Goal: Task Accomplishment & Management: Manage account settings

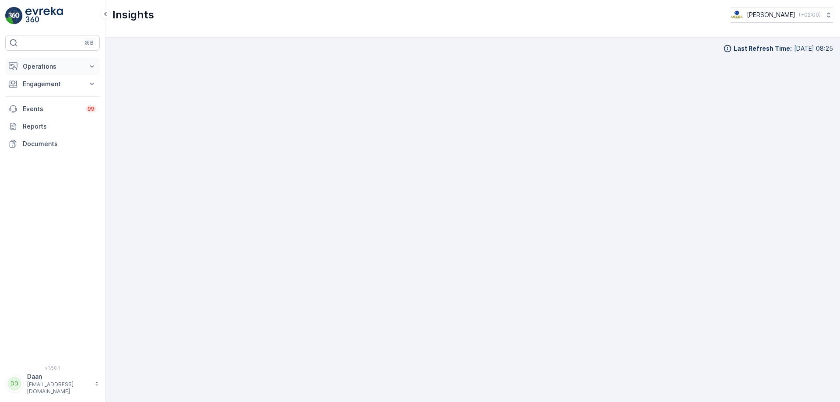
click at [55, 68] on p "Operations" at bounding box center [53, 66] width 60 height 9
click at [53, 93] on link "Planning" at bounding box center [59, 94] width 81 height 12
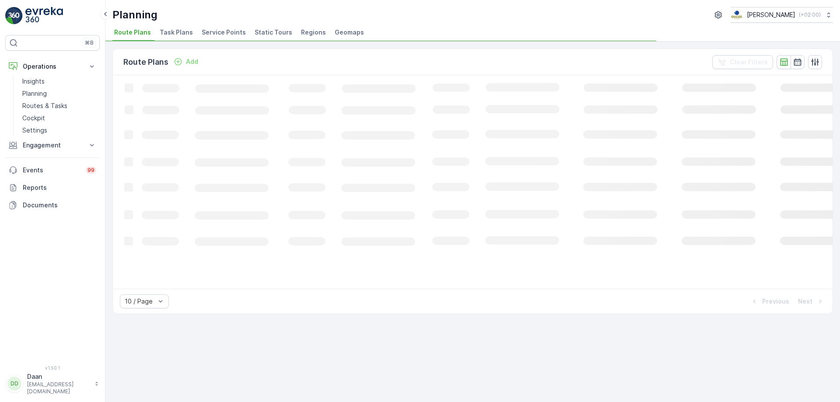
click at [182, 36] on li "Task Plans" at bounding box center [177, 33] width 39 height 15
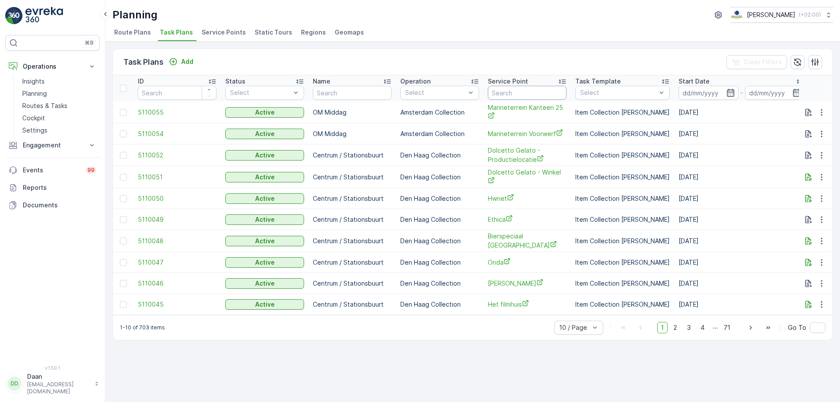
click at [539, 89] on input "text" at bounding box center [527, 93] width 79 height 14
drag, startPoint x: 60, startPoint y: 145, endPoint x: 58, endPoint y: 151, distance: 6.0
click at [59, 145] on p "Engagement" at bounding box center [53, 145] width 60 height 9
click at [54, 199] on p "Service Points" at bounding box center [43, 197] width 42 height 9
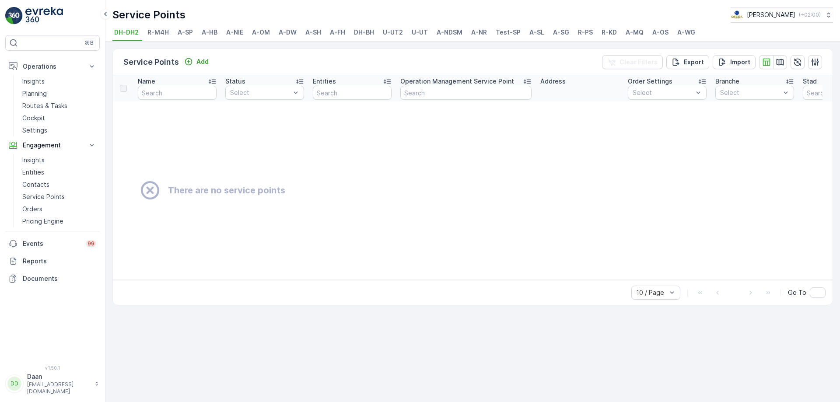
click at [280, 30] on span "A-DW" at bounding box center [288, 32] width 18 height 9
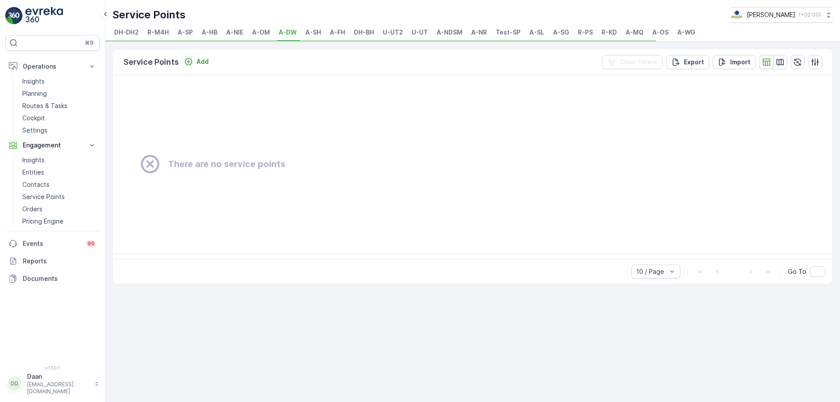
click at [258, 33] on span "A-OM" at bounding box center [261, 32] width 18 height 9
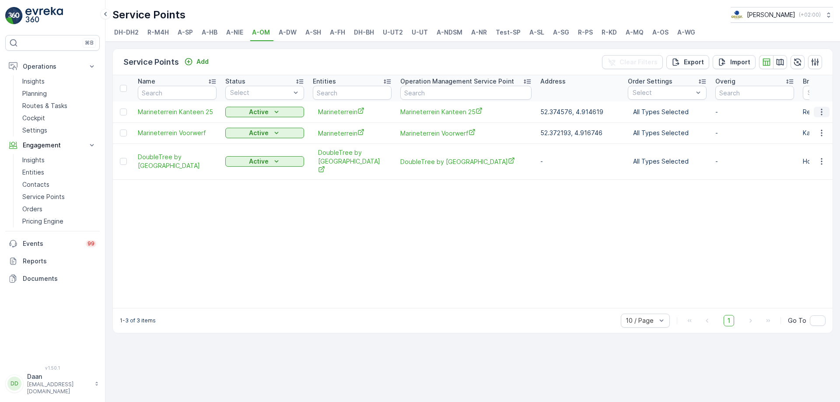
click at [822, 116] on icon "button" at bounding box center [822, 112] width 9 height 9
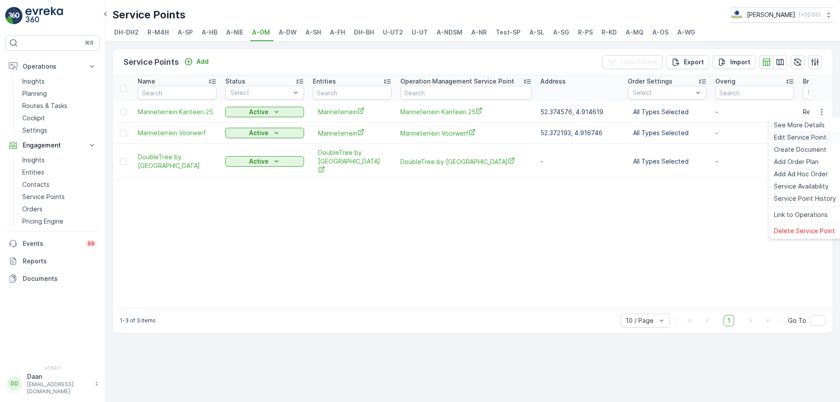
click at [812, 140] on span "Edit Service Point" at bounding box center [800, 137] width 53 height 9
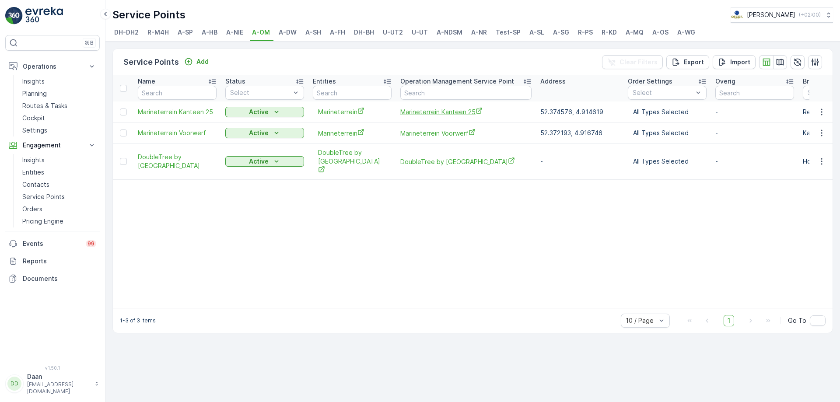
click at [429, 112] on span "Marineterrein Kanteen 25" at bounding box center [466, 111] width 131 height 9
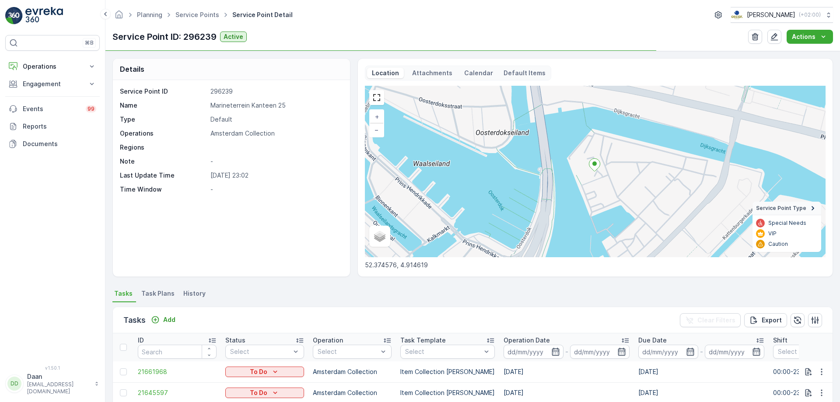
click at [436, 72] on p "Attachments" at bounding box center [432, 73] width 43 height 9
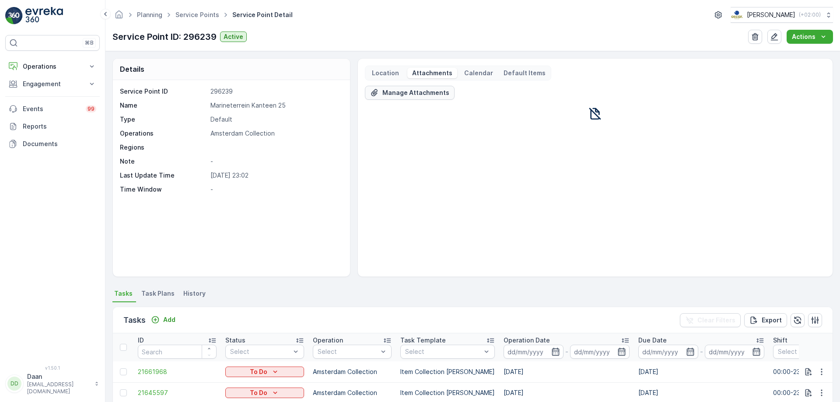
click at [440, 92] on p "Manage Attachments" at bounding box center [416, 92] width 67 height 9
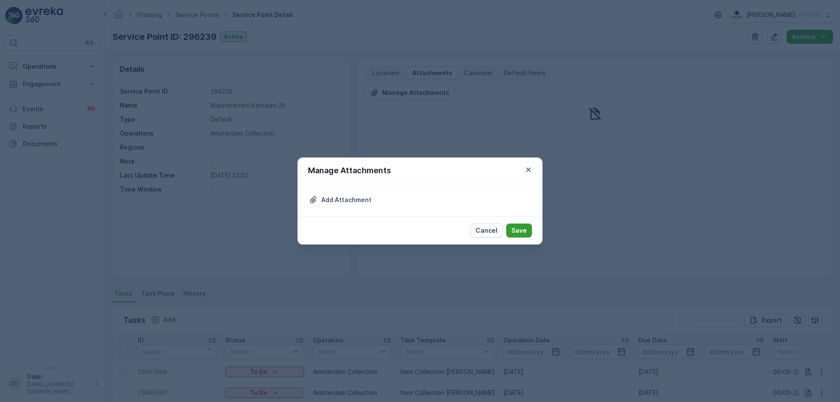
click at [523, 226] on p "Save" at bounding box center [519, 230] width 15 height 9
click at [354, 200] on p "Add Attachment" at bounding box center [346, 200] width 50 height 9
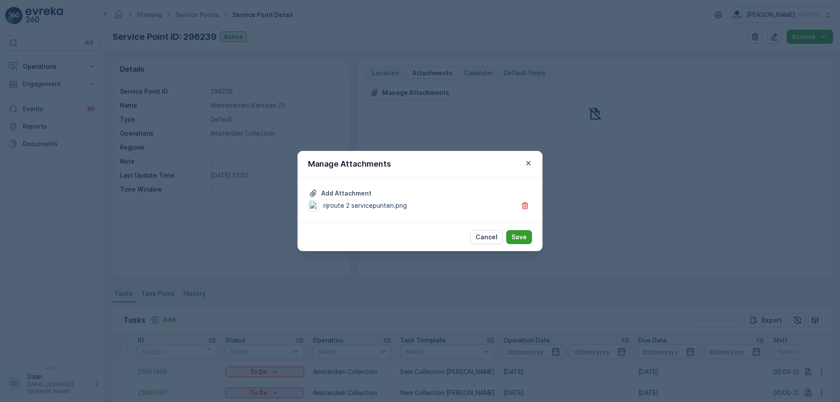
click at [522, 240] on p "Save" at bounding box center [519, 237] width 15 height 9
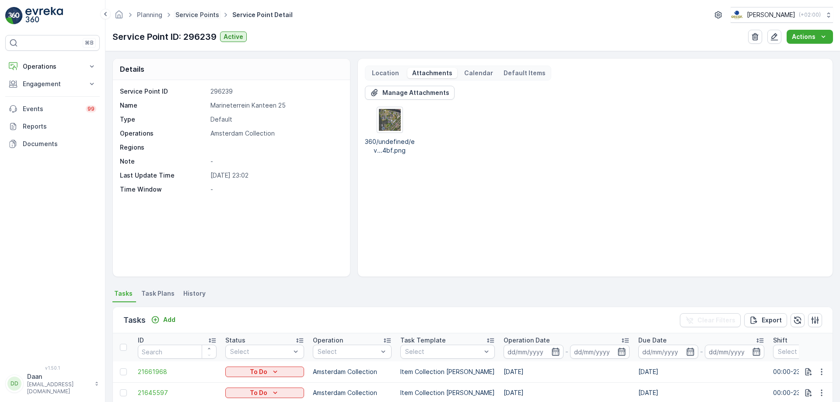
click at [185, 18] on link "Service Points" at bounding box center [198, 14] width 44 height 7
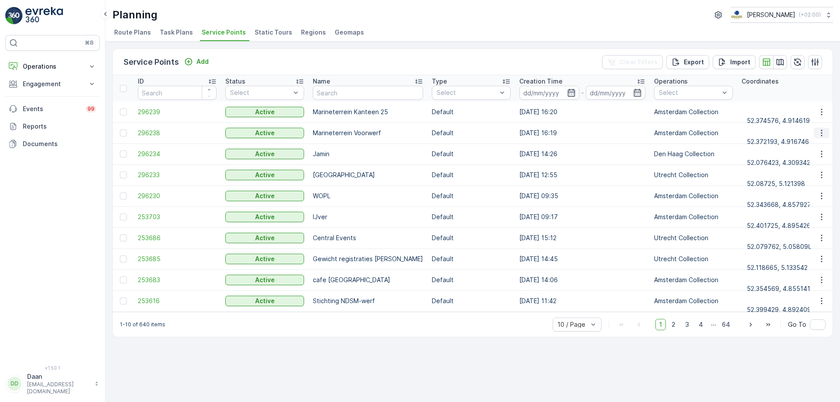
click at [821, 135] on icon "button" at bounding box center [822, 133] width 9 height 9
click at [807, 146] on span "See More Details" at bounding box center [795, 146] width 51 height 9
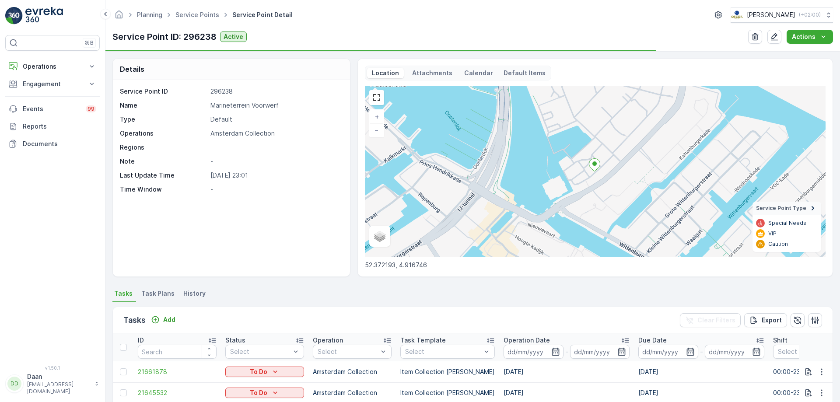
click at [435, 80] on div "Location Attachments Calendar Default Items" at bounding box center [458, 73] width 186 height 15
click at [437, 77] on div "Attachments" at bounding box center [433, 73] width 50 height 11
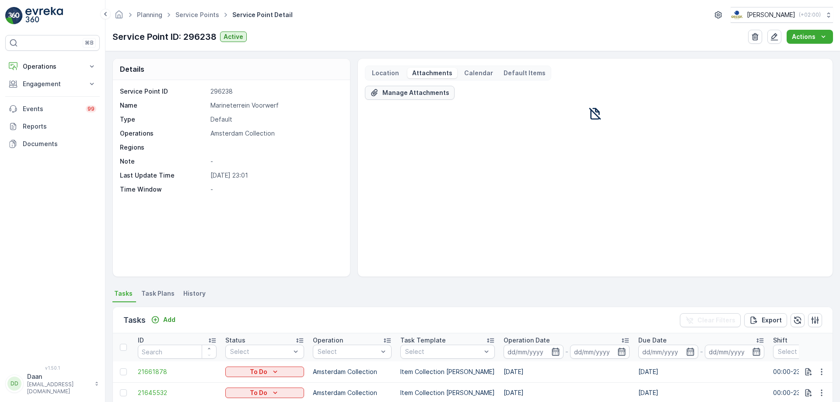
click at [426, 91] on p "Manage Attachments" at bounding box center [416, 92] width 67 height 9
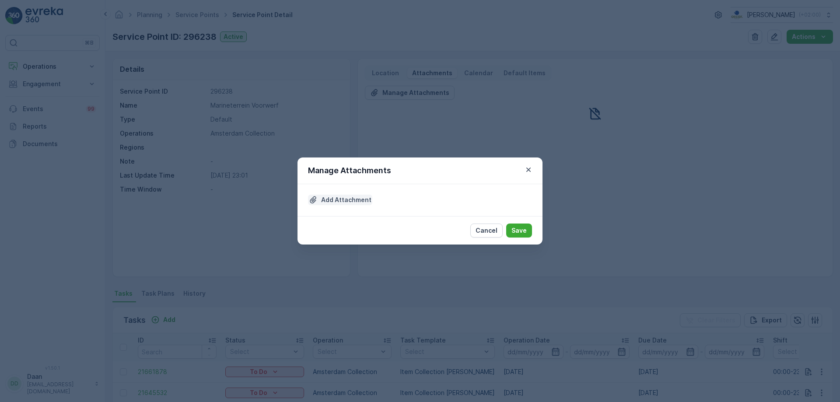
click at [350, 203] on p "Add Attachment" at bounding box center [346, 200] width 50 height 9
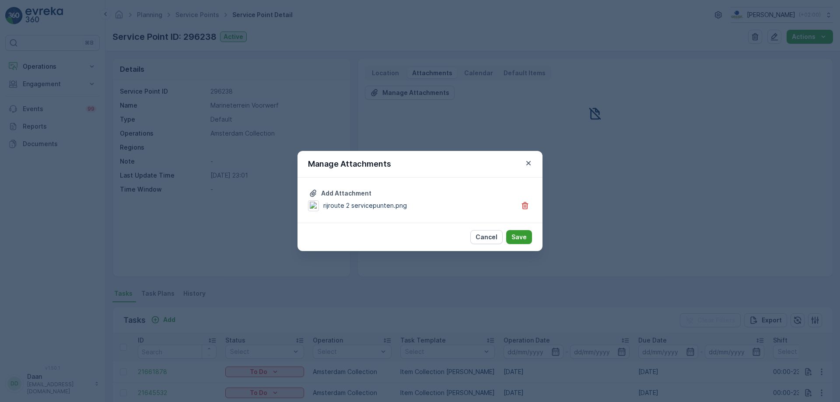
click at [519, 241] on p "Save" at bounding box center [519, 237] width 15 height 9
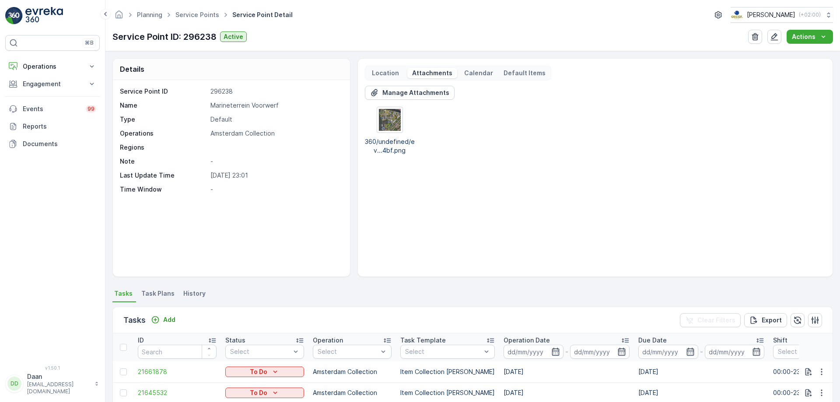
click at [37, 12] on img at bounding box center [44, 16] width 38 height 18
